Goal: Task Accomplishment & Management: Use online tool/utility

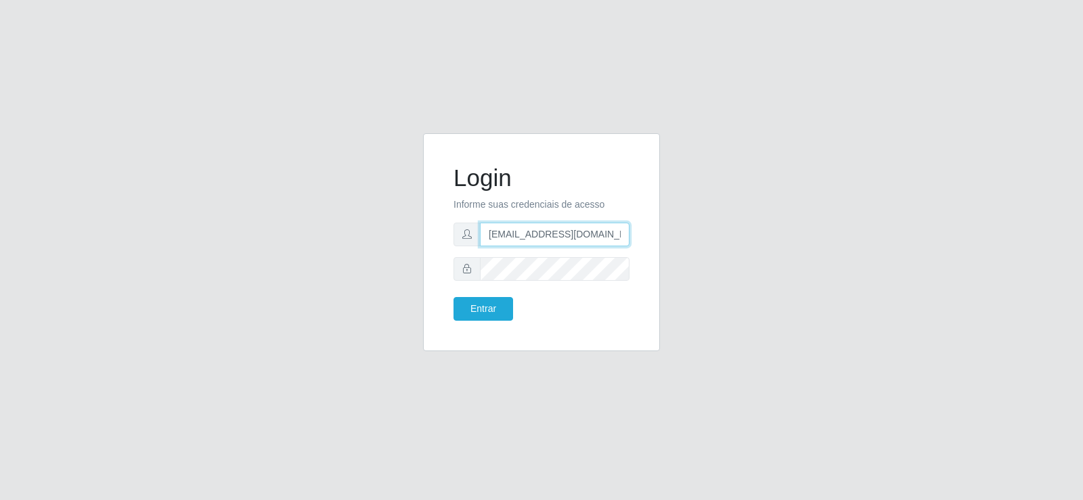
drag, startPoint x: 589, startPoint y: 238, endPoint x: 244, endPoint y: 259, distance: 345.7
click at [240, 264] on div "Login Informe suas credenciais de acesso [EMAIL_ADDRESS][DOMAIN_NAME] Entrar" at bounding box center [541, 250] width 771 height 234
type input "[DOMAIN_NAME]"
drag, startPoint x: 556, startPoint y: 217, endPoint x: 406, endPoint y: 260, distance: 156.5
click at [406, 260] on div "Login Informe suas credenciais de acesso [DOMAIN_NAME] Entrar" at bounding box center [541, 250] width 771 height 234
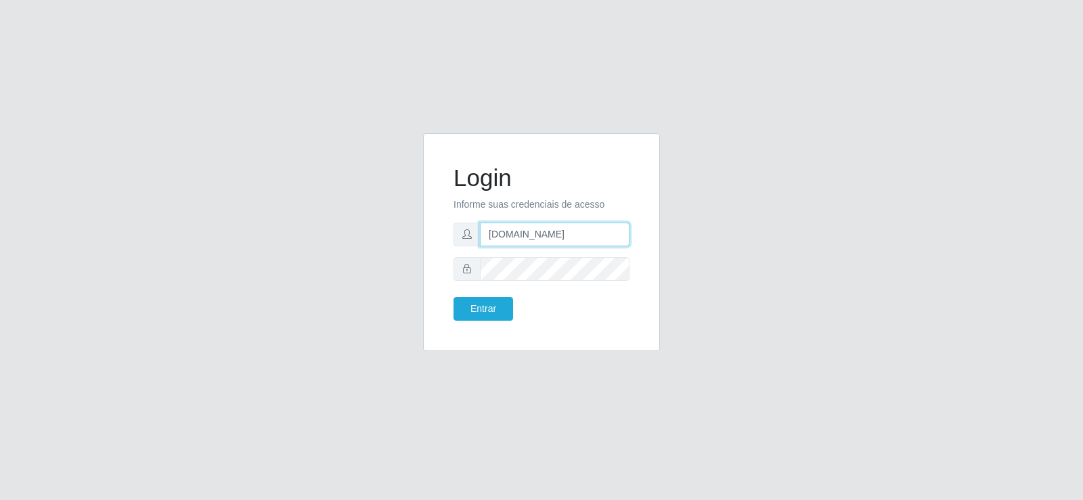
drag, startPoint x: 532, startPoint y: 235, endPoint x: 398, endPoint y: 252, distance: 135.1
click at [398, 252] on div "Login Informe suas credenciais de acesso [DOMAIN_NAME] Entrar" at bounding box center [541, 250] width 771 height 234
type input "[EMAIL_ADDRESS][DOMAIN_NAME]"
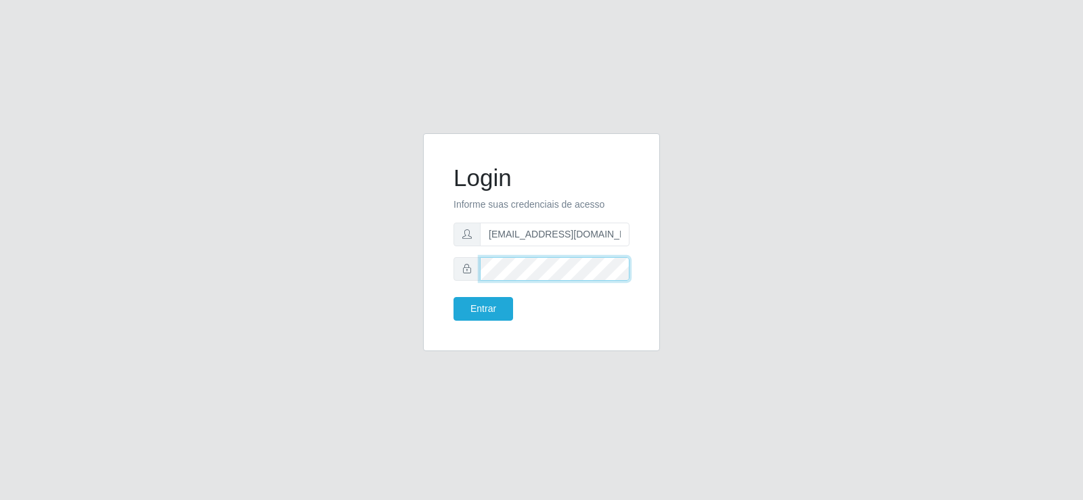
click at [362, 274] on div "Login Informe suas credenciais de acesso [EMAIL_ADDRESS][DOMAIN_NAME] Entrar" at bounding box center [541, 250] width 771 height 234
click at [502, 304] on button "Entrar" at bounding box center [483, 309] width 60 height 24
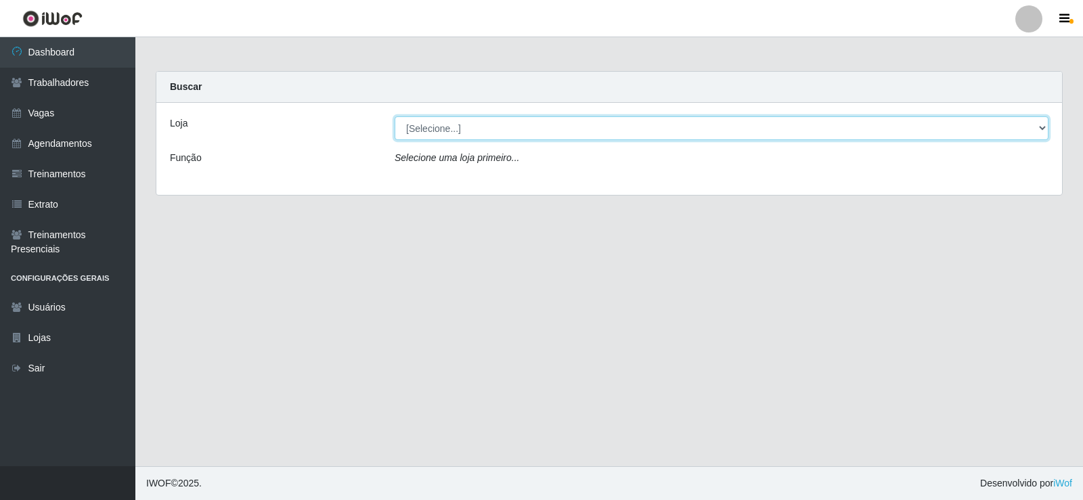
click at [455, 131] on select "[Selecione...] Supermercado Tadeu - [GEOGRAPHIC_DATA]" at bounding box center [721, 128] width 654 height 24
select select "195"
click at [394, 116] on select "[Selecione...] Supermercado Tadeu - [GEOGRAPHIC_DATA]" at bounding box center [721, 128] width 654 height 24
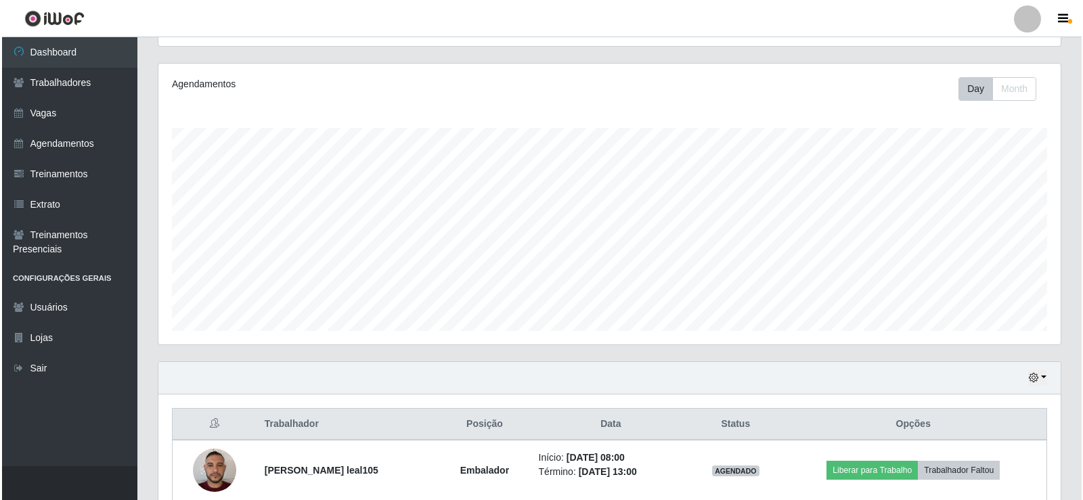
scroll to position [278, 0]
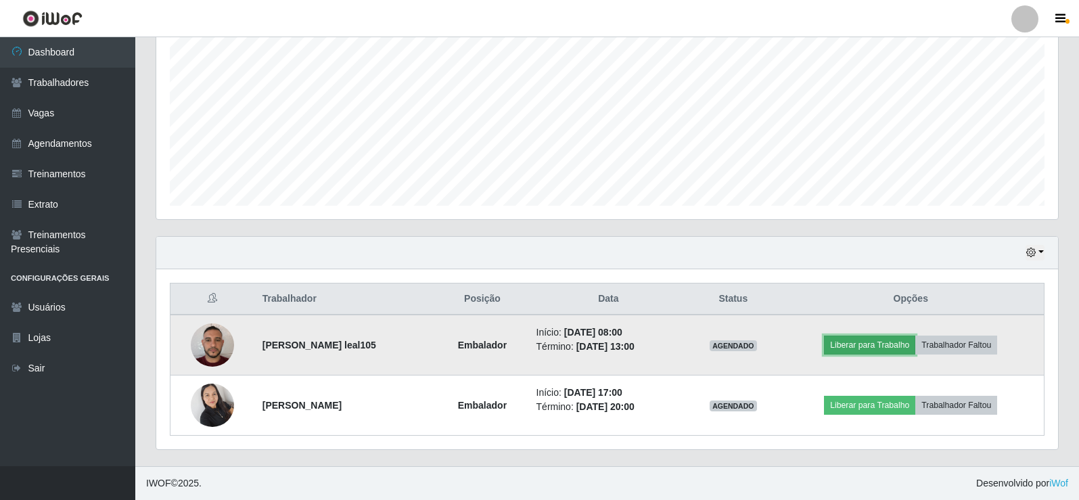
click at [872, 346] on button "Liberar para Trabalho" at bounding box center [869, 345] width 91 height 19
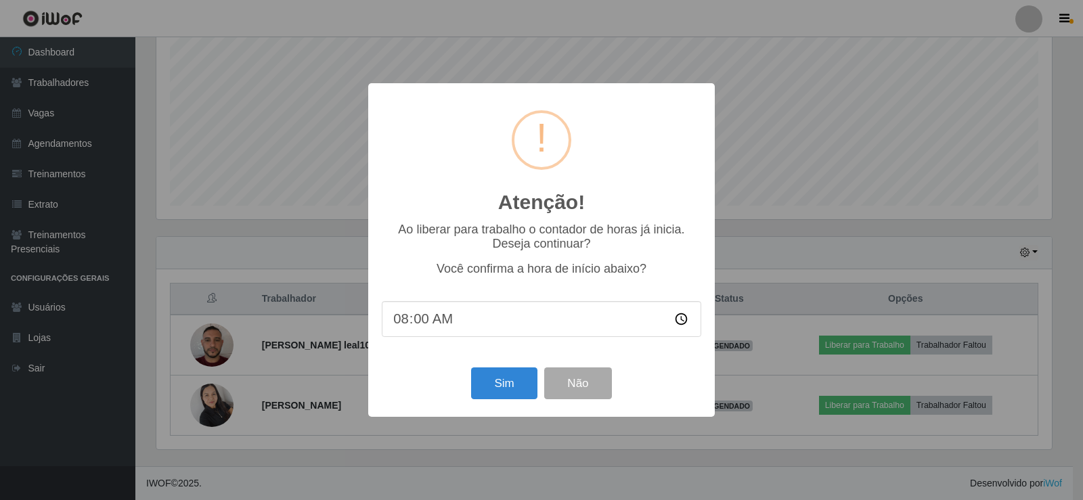
click at [414, 321] on input "08:00" at bounding box center [541, 319] width 319 height 36
click at [424, 330] on input "08:35" at bounding box center [541, 319] width 319 height 36
click at [422, 321] on input "08:35" at bounding box center [541, 319] width 319 height 36
type input "08:20"
click at [587, 384] on button "Não" at bounding box center [577, 383] width 67 height 32
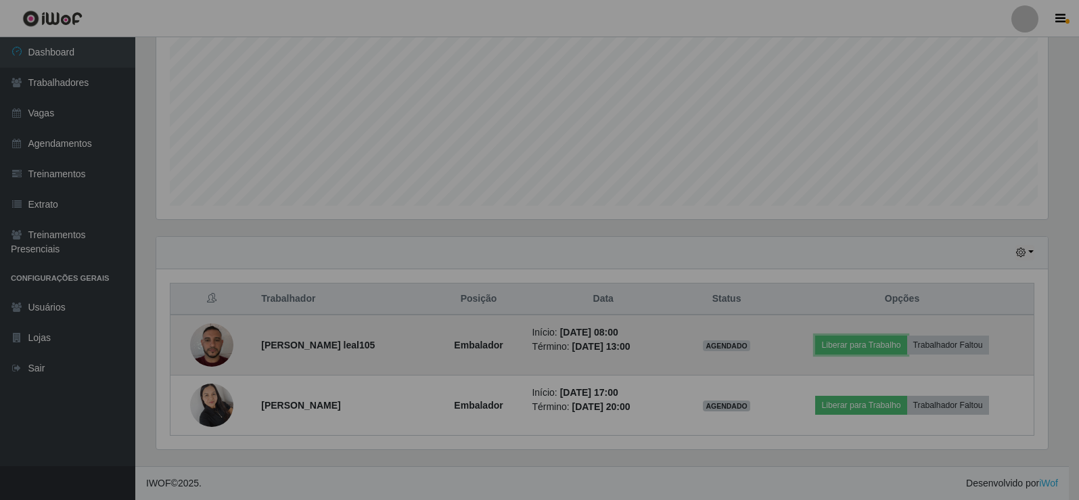
scroll to position [281, 902]
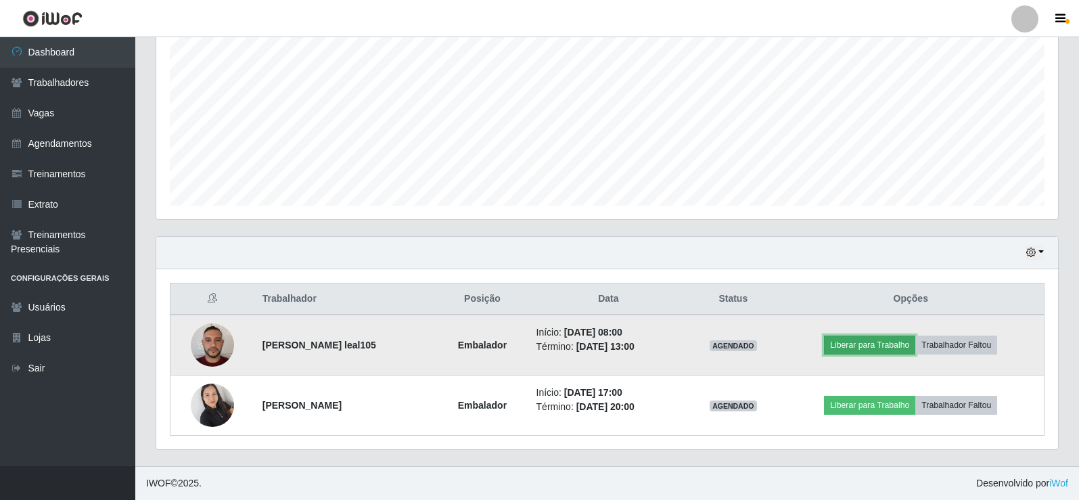
click at [869, 340] on button "Liberar para Trabalho" at bounding box center [869, 345] width 91 height 19
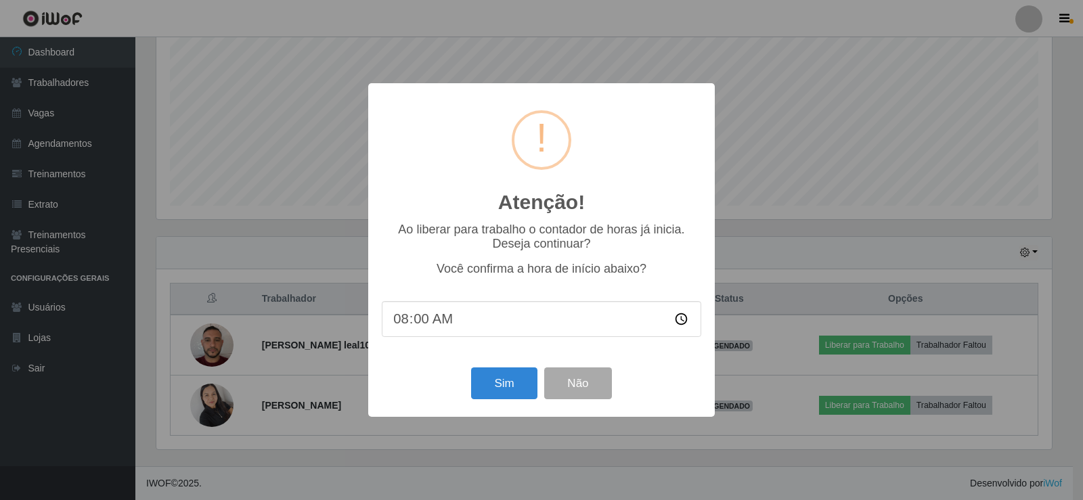
click at [418, 321] on input "08:00" at bounding box center [541, 319] width 319 height 36
type input "08:20"
click at [493, 386] on button "Sim" at bounding box center [504, 383] width 66 height 32
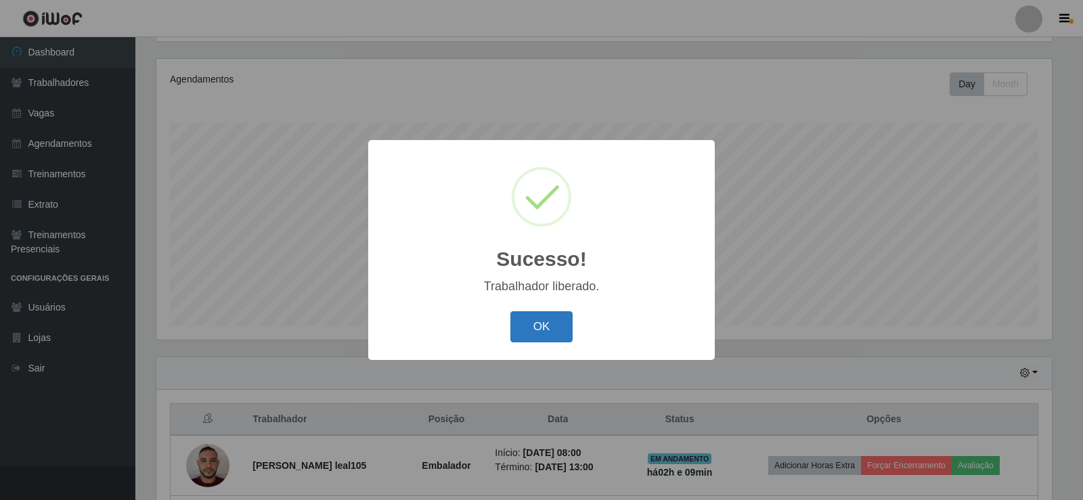
click at [543, 320] on button "OK" at bounding box center [541, 327] width 63 height 32
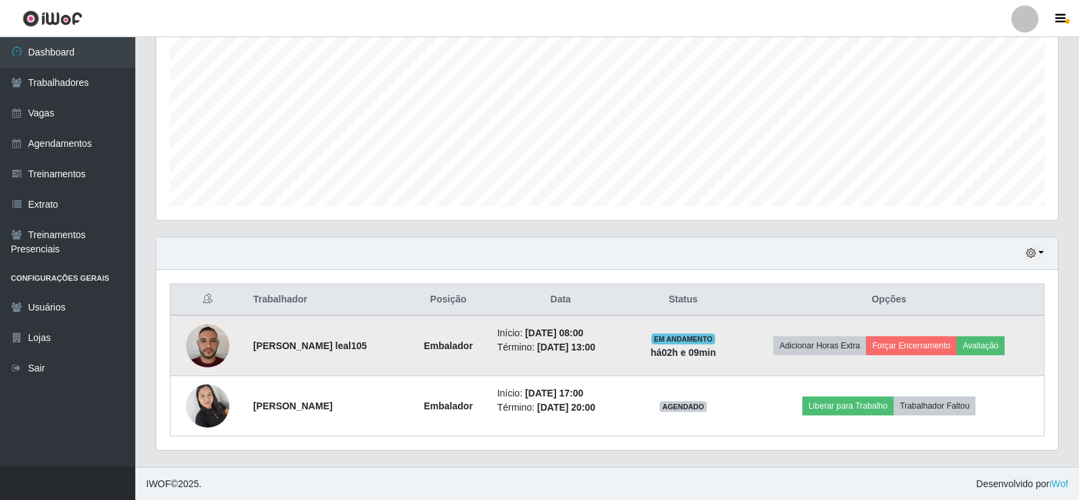
scroll to position [278, 0]
click at [501, 333] on li "Início: [DATE] 08:00" at bounding box center [560, 332] width 127 height 14
click at [245, 357] on td "[PERSON_NAME] leal105" at bounding box center [326, 345] width 162 height 61
click at [664, 334] on td "EM ANDAMENTO há 02 h e 09 min" at bounding box center [684, 345] width 102 height 61
click at [583, 336] on time "[DATE] 08:00" at bounding box center [554, 332] width 58 height 11
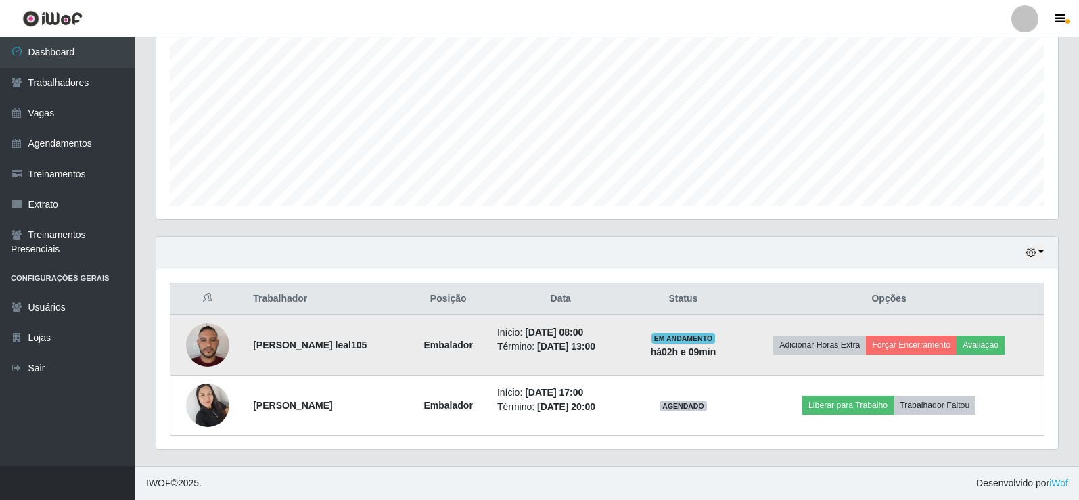
drag, startPoint x: 614, startPoint y: 336, endPoint x: 564, endPoint y: 336, distance: 50.7
click at [564, 336] on li "Início: [DATE] 08:00" at bounding box center [560, 332] width 127 height 14
click at [625, 325] on li "Início: [DATE] 08:00" at bounding box center [560, 332] width 127 height 14
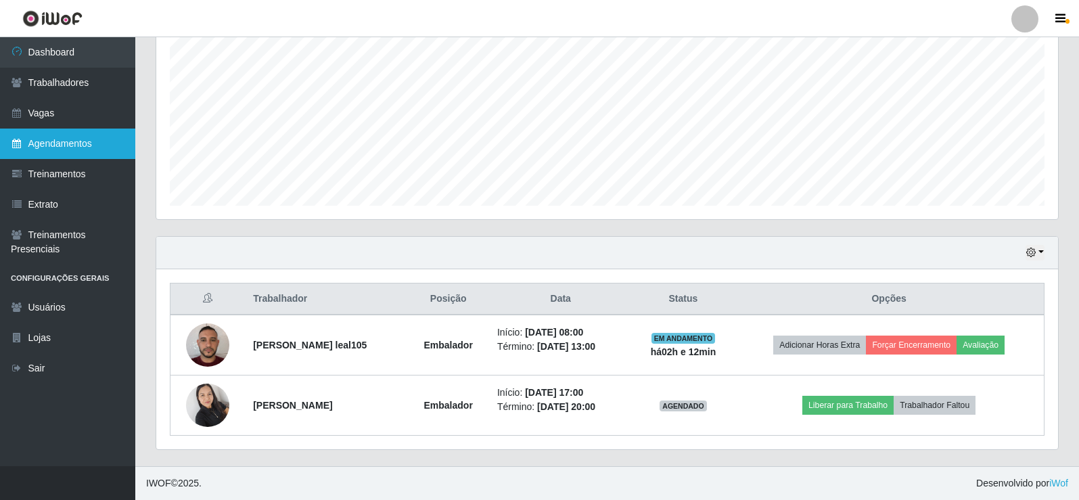
click at [64, 152] on link "Agendamentos" at bounding box center [67, 144] width 135 height 30
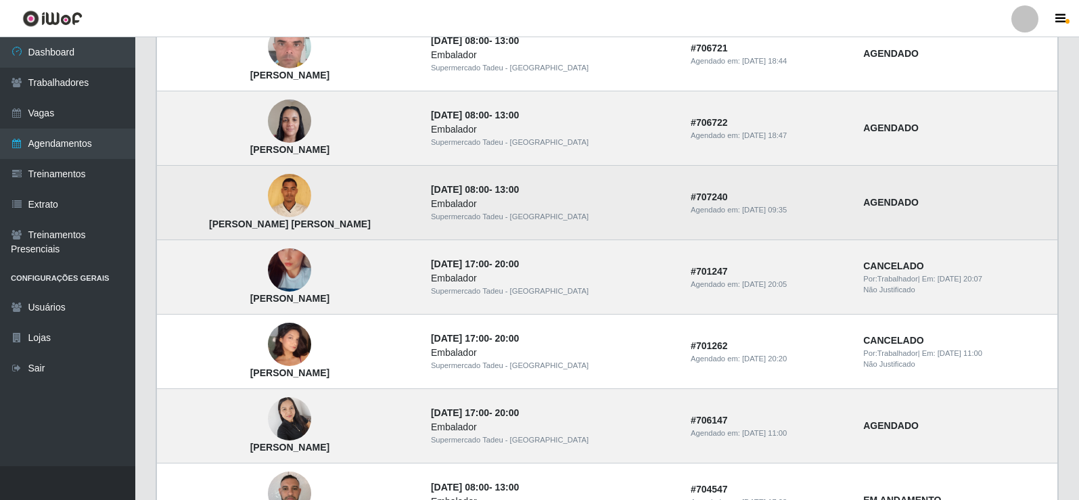
scroll to position [677, 0]
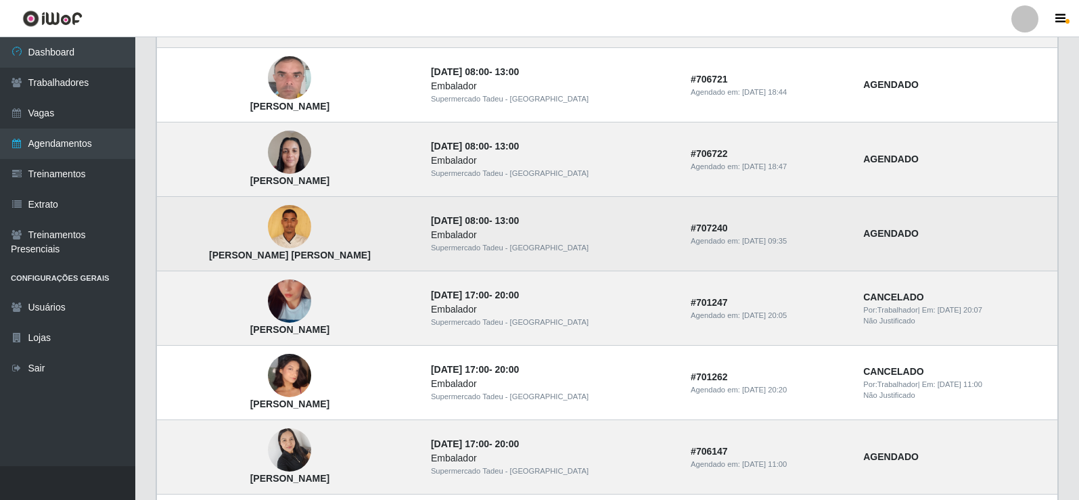
click at [281, 225] on img at bounding box center [289, 227] width 43 height 58
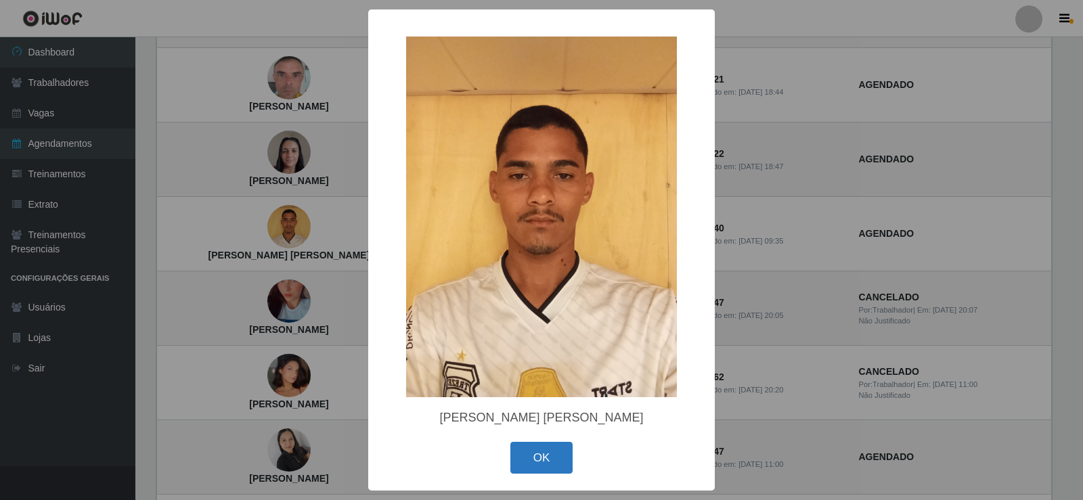
click at [542, 454] on button "OK" at bounding box center [541, 458] width 63 height 32
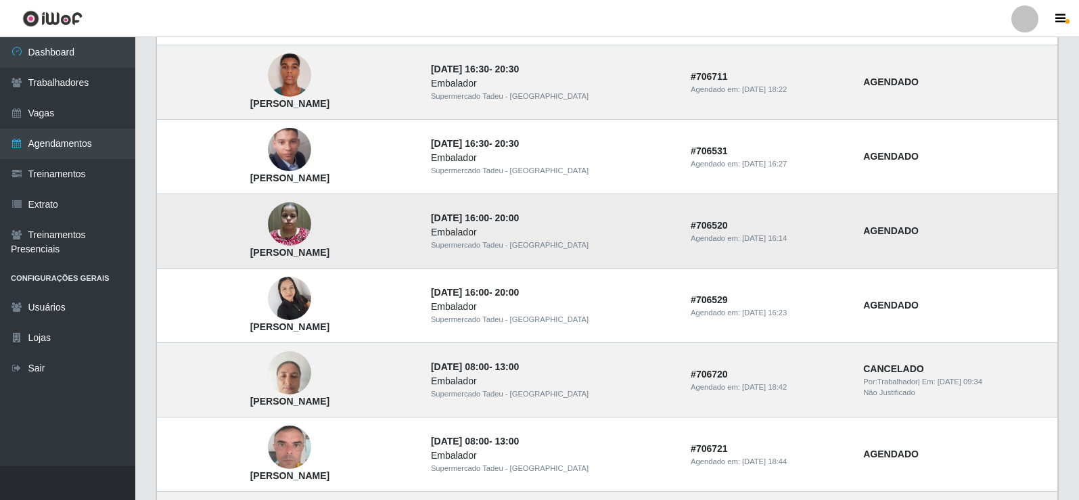
scroll to position [0, 0]
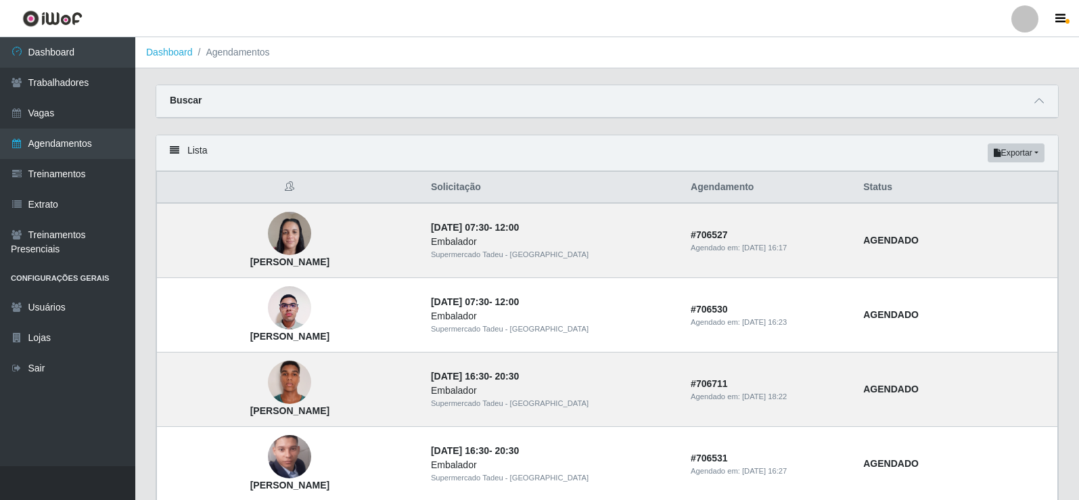
click at [651, 24] on header "Perfil Alterar Senha Sair" at bounding box center [539, 18] width 1079 height 37
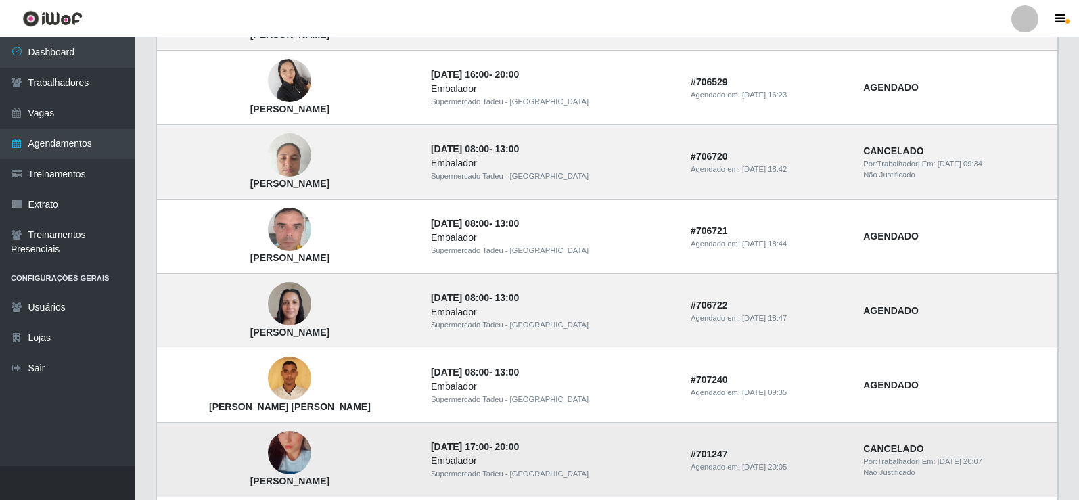
scroll to position [609, 0]
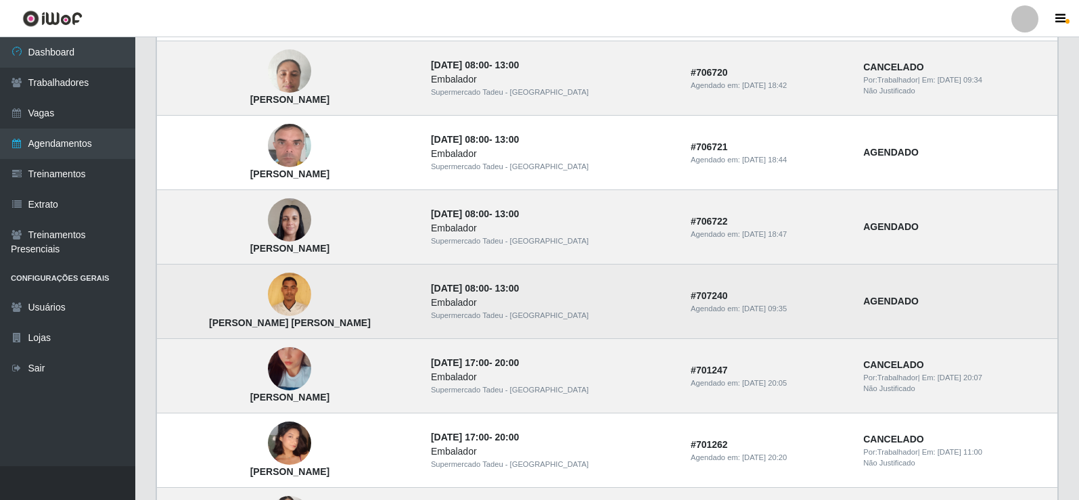
click at [288, 294] on img at bounding box center [289, 295] width 43 height 58
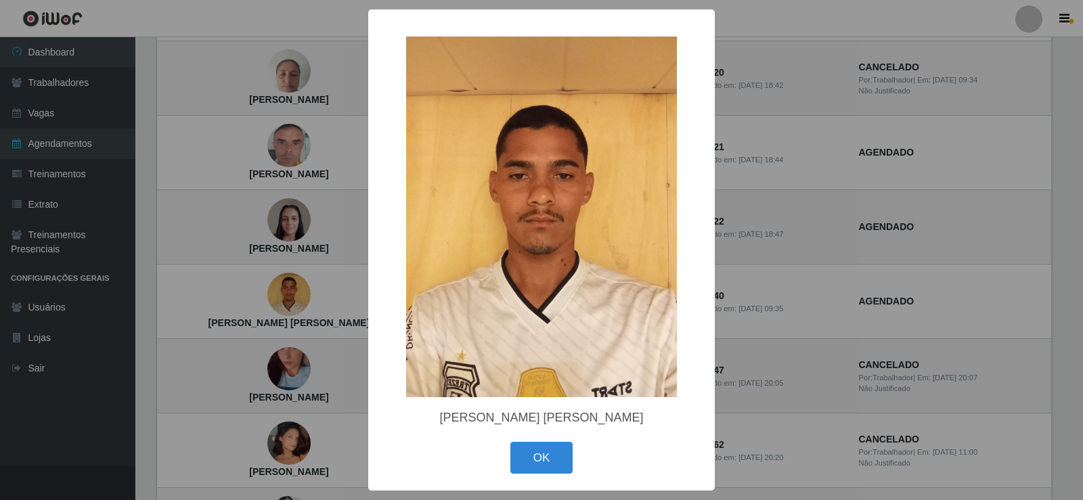
click at [529, 475] on div "OK Cancel" at bounding box center [541, 457] width 319 height 39
click at [530, 467] on button "OK" at bounding box center [541, 458] width 63 height 32
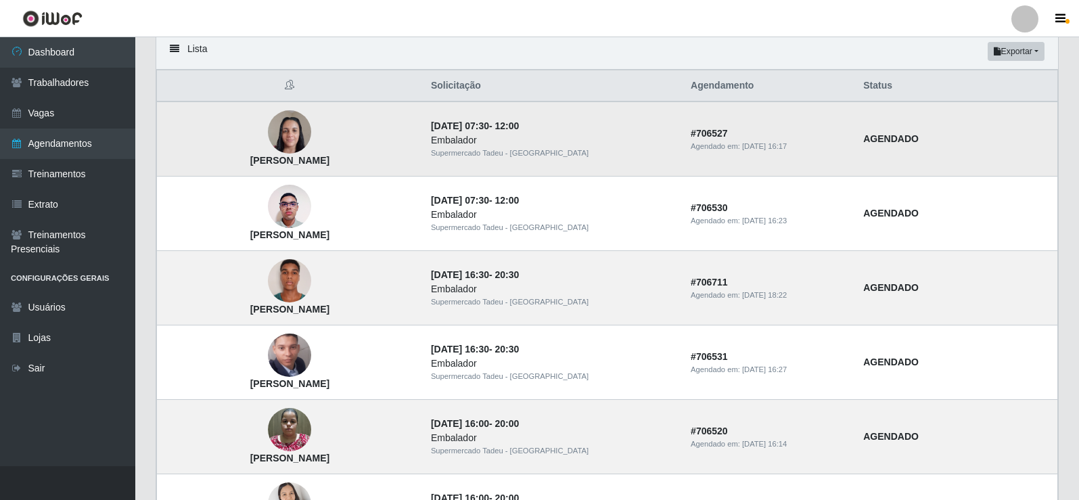
scroll to position [0, 0]
